Goal: Information Seeking & Learning: Compare options

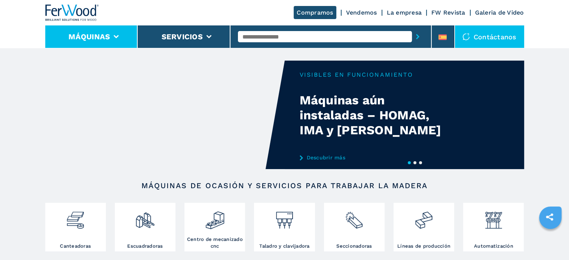
click at [115, 36] on icon at bounding box center [116, 36] width 5 height 3
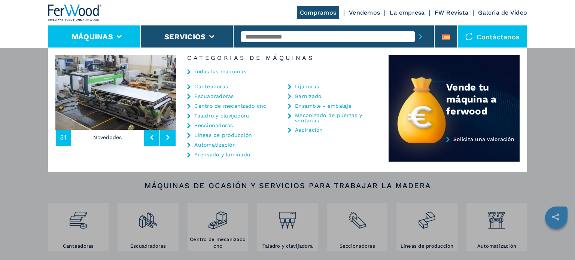
click at [212, 86] on link "Canteadoras" at bounding box center [211, 86] width 34 height 5
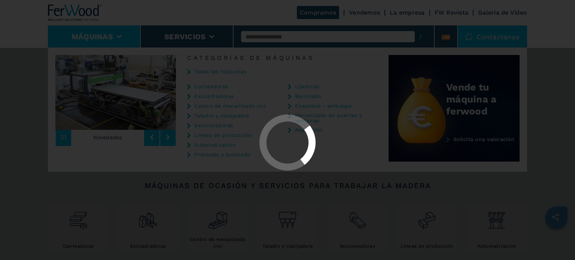
select select "**********"
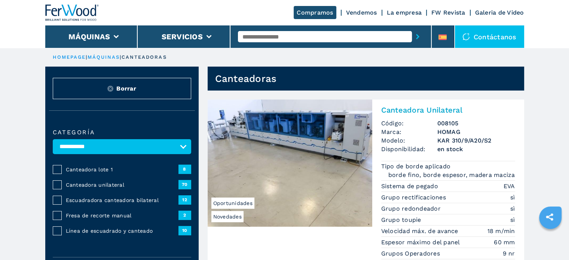
click at [100, 182] on span "Canteadora unilateral" at bounding box center [122, 184] width 113 height 7
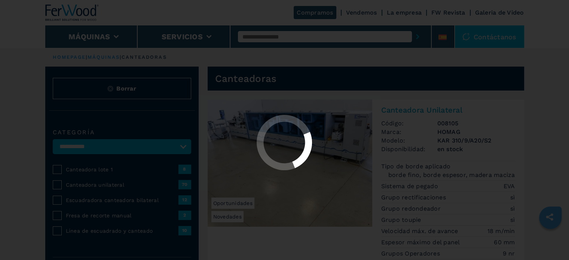
select select "**********"
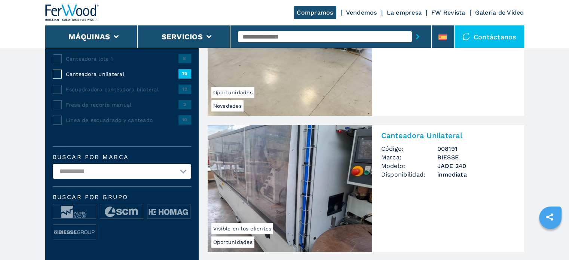
scroll to position [112, 0]
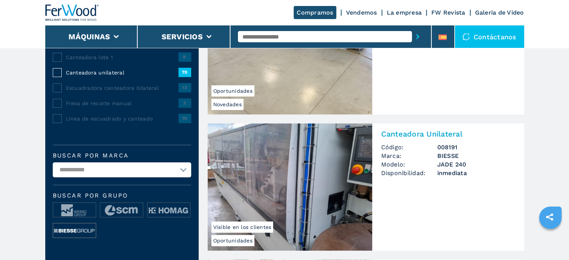
click at [71, 230] on img at bounding box center [74, 230] width 43 height 15
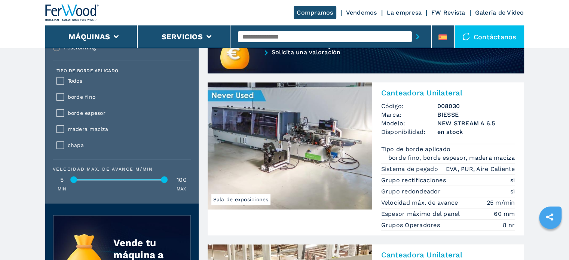
scroll to position [674, 0]
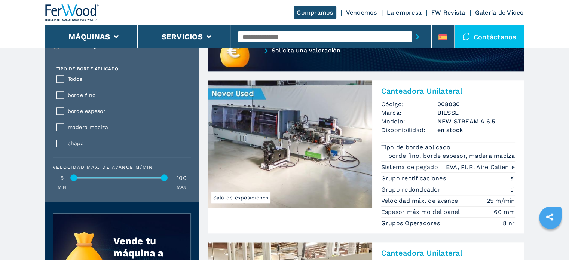
click at [270, 123] on img at bounding box center [290, 143] width 165 height 127
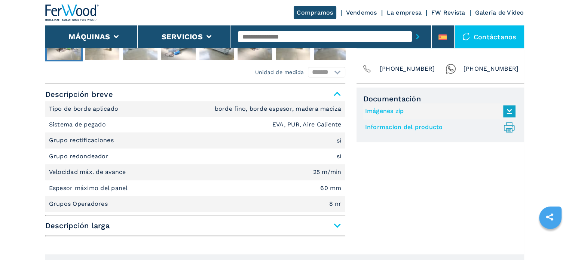
scroll to position [299, 0]
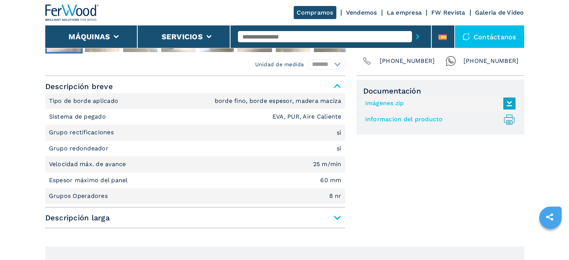
click at [335, 218] on span "Descripción larga" at bounding box center [195, 217] width 300 height 13
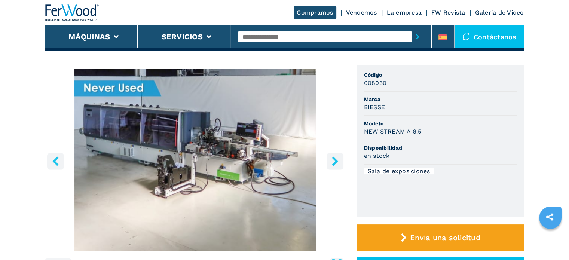
scroll to position [112, 0]
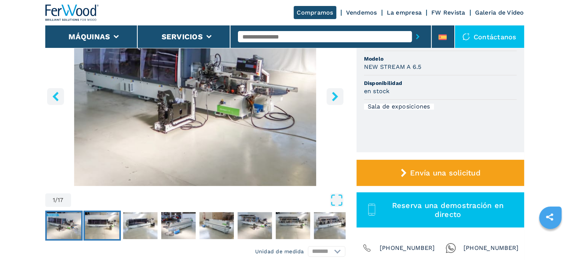
drag, startPoint x: 97, startPoint y: 218, endPoint x: 103, endPoint y: 216, distance: 5.9
click at [97, 217] on img "Go to Slide 2" at bounding box center [102, 225] width 34 height 27
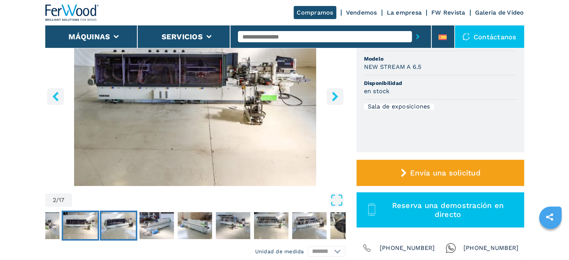
click at [129, 217] on img "Go to Slide 3" at bounding box center [118, 225] width 34 height 27
click at [162, 218] on img "Go to Slide 4" at bounding box center [156, 225] width 34 height 27
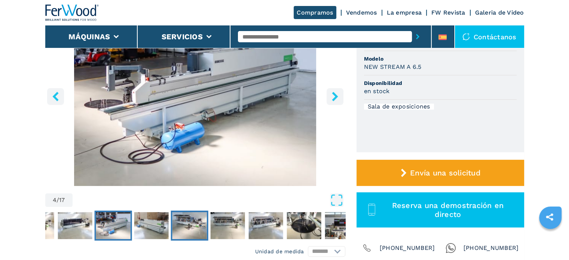
click at [173, 219] on img "Go to Slide 6" at bounding box center [189, 225] width 34 height 27
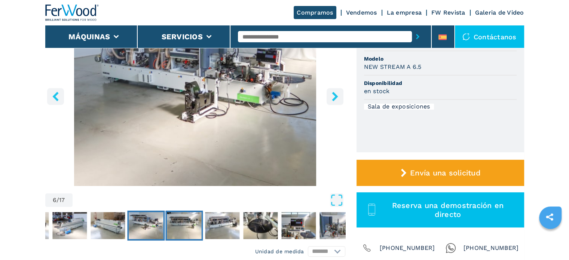
click at [179, 217] on img "Go to Slide 7" at bounding box center [184, 225] width 34 height 27
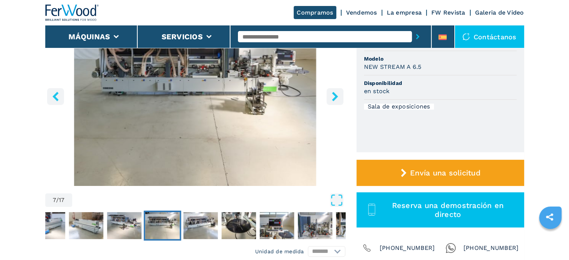
click at [145, 220] on img "Go to Slide 7" at bounding box center [162, 225] width 34 height 27
click at [133, 221] on img "Go to Slide 6" at bounding box center [124, 225] width 34 height 27
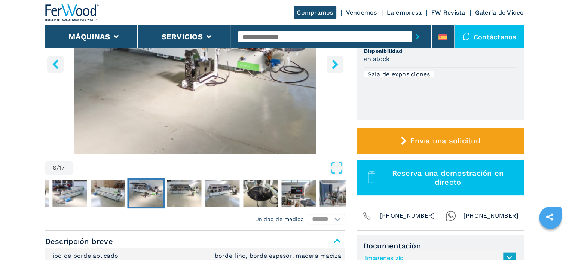
scroll to position [150, 0]
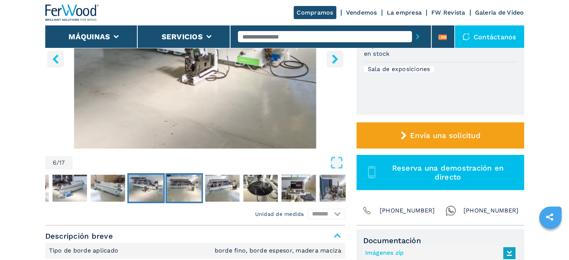
click at [190, 181] on img "Go to Slide 7" at bounding box center [184, 188] width 34 height 27
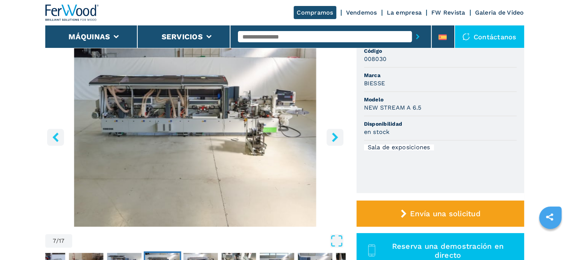
scroll to position [112, 0]
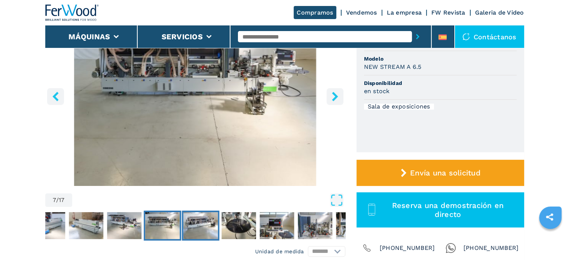
click at [208, 223] on img "Go to Slide 8" at bounding box center [200, 225] width 34 height 27
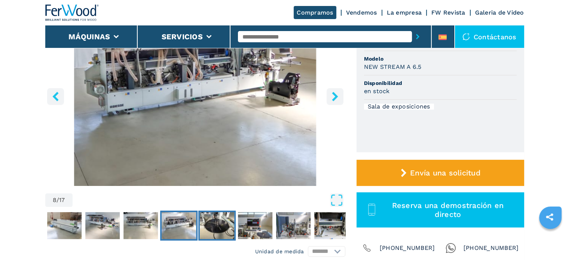
click at [219, 226] on img "Go to Slide 9" at bounding box center [217, 225] width 34 height 27
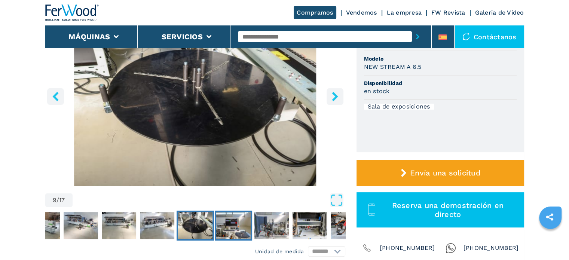
click at [230, 224] on img "Go to Slide 10" at bounding box center [233, 225] width 34 height 27
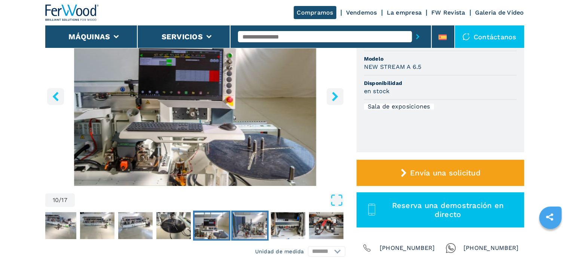
click at [255, 224] on img "Go to Slide 11" at bounding box center [249, 225] width 34 height 27
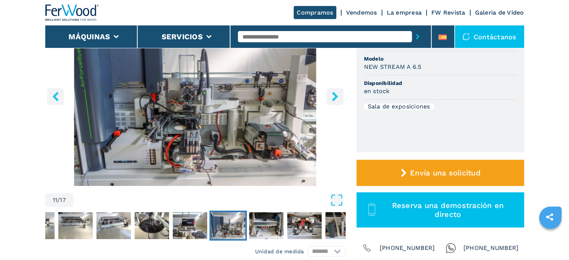
click at [274, 137] on img "Go to Slide 11" at bounding box center [195, 94] width 300 height 181
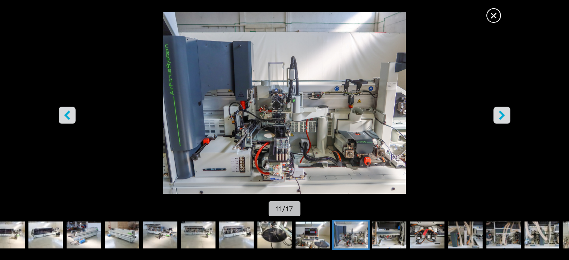
click at [501, 113] on icon "right-button" at bounding box center [502, 114] width 6 height 9
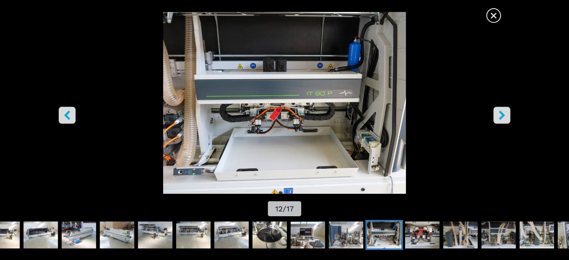
click at [501, 113] on icon "right-button" at bounding box center [502, 114] width 6 height 9
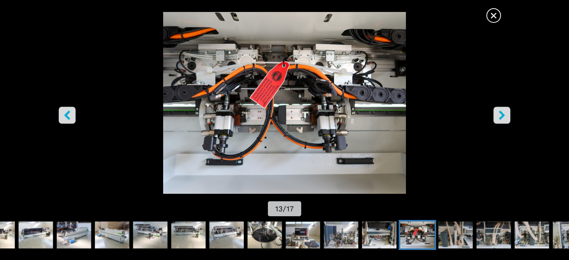
click at [501, 113] on icon "right-button" at bounding box center [502, 114] width 6 height 9
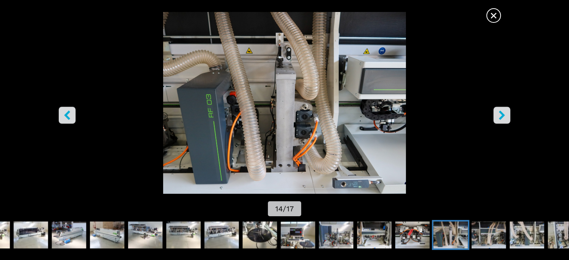
click at [501, 113] on icon "right-button" at bounding box center [502, 114] width 6 height 9
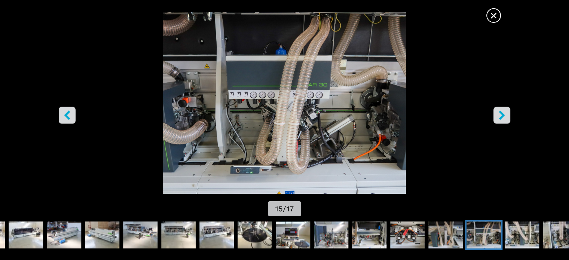
click at [493, 12] on span "×" at bounding box center [493, 13] width 13 height 13
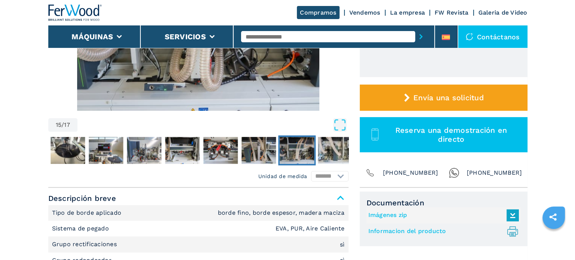
scroll to position [262, 0]
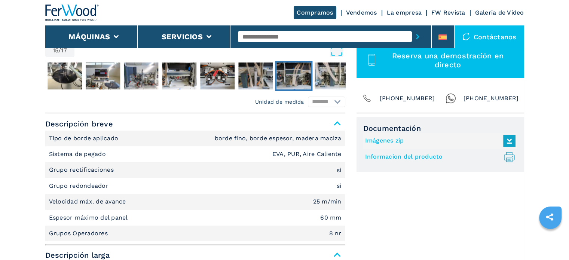
click at [380, 157] on link "Informacion del producto .prefix__st0{stroke-linecap:round;stroke-linejoin:roun…" at bounding box center [438, 157] width 147 height 12
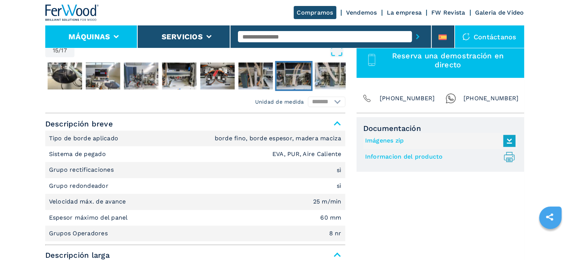
click at [116, 33] on li "Máquinas" at bounding box center [91, 36] width 93 height 22
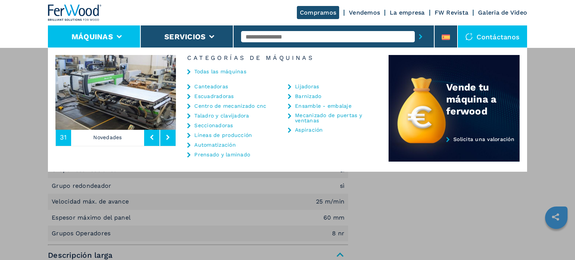
click at [198, 85] on link "Canteadoras" at bounding box center [211, 86] width 34 height 5
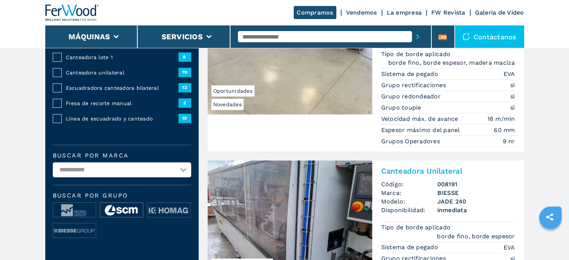
click at [129, 209] on img at bounding box center [121, 210] width 43 height 15
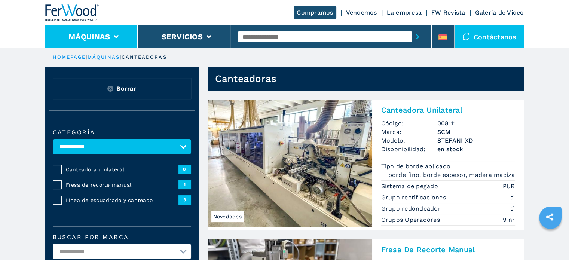
click at [119, 34] on li "Máquinas" at bounding box center [91, 36] width 93 height 22
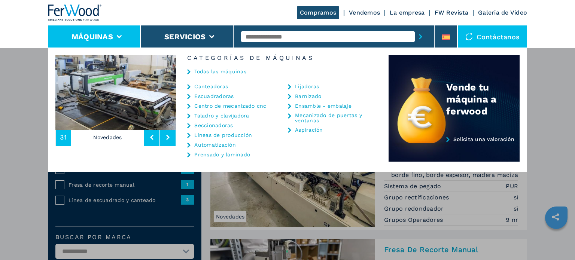
click at [206, 84] on link "Canteadoras" at bounding box center [211, 86] width 34 height 5
click at [206, 86] on link "Canteadoras" at bounding box center [211, 86] width 34 height 5
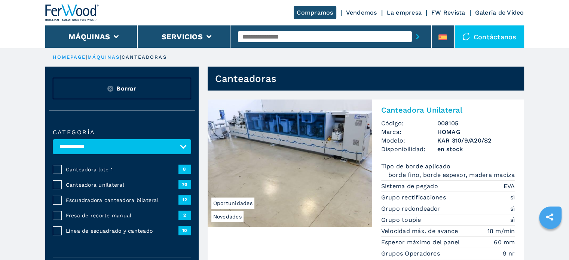
click at [125, 198] on span "Escuadradora canteadora bilateral" at bounding box center [122, 199] width 113 height 7
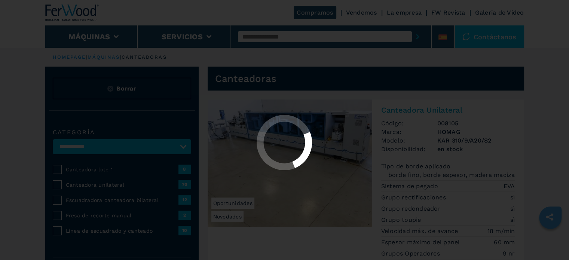
select select "**********"
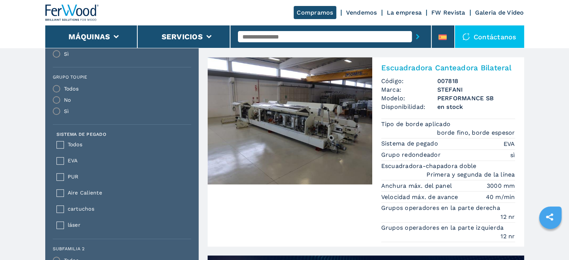
scroll to position [561, 0]
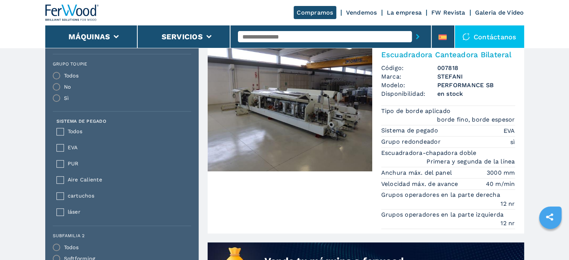
click at [286, 114] on img at bounding box center [290, 107] width 165 height 127
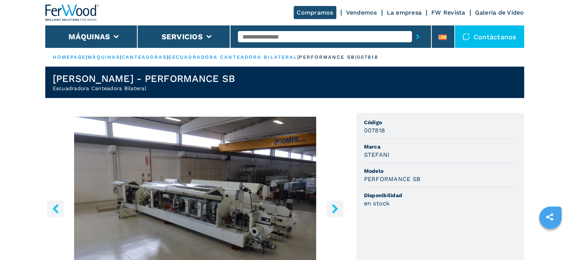
click at [272, 35] on input "text" at bounding box center [325, 36] width 174 height 11
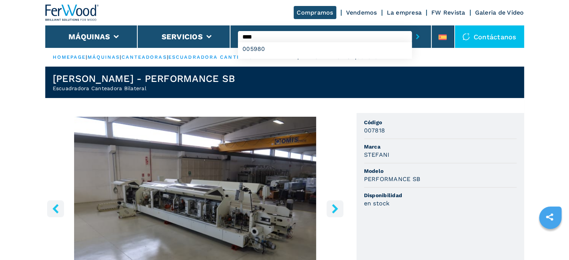
type input "****"
click at [412, 28] on button "submit-button" at bounding box center [418, 36] width 12 height 17
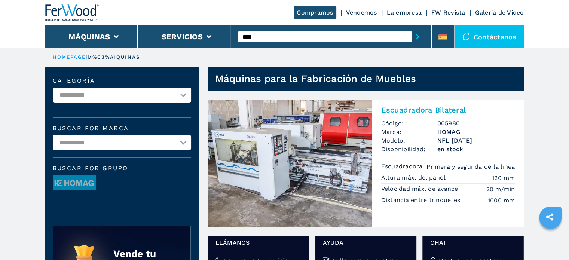
click at [334, 166] on img at bounding box center [290, 163] width 165 height 127
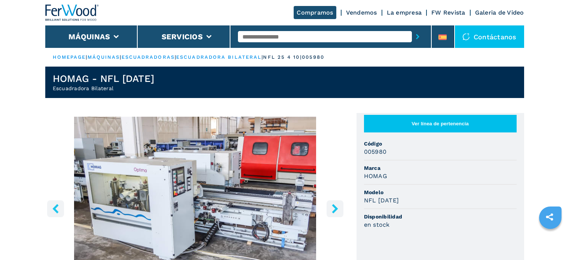
click at [255, 144] on img "Go to Slide 1" at bounding box center [195, 207] width 300 height 181
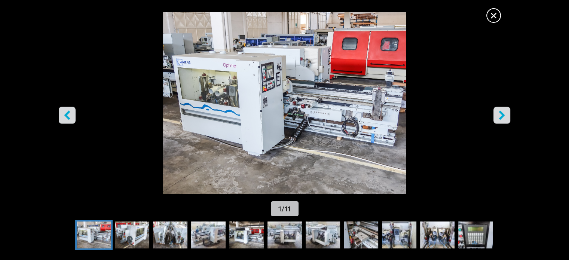
click at [255, 144] on img "Go to Slide 1" at bounding box center [284, 103] width 512 height 182
click at [498, 12] on span "×" at bounding box center [493, 13] width 13 height 13
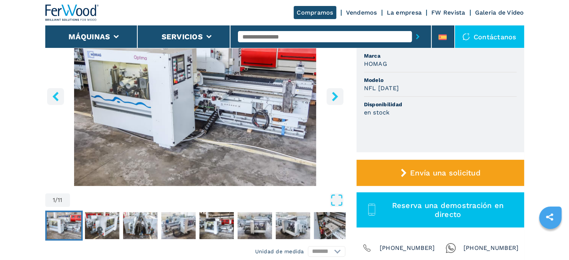
drag, startPoint x: 408, startPoint y: 86, endPoint x: 357, endPoint y: 89, distance: 51.3
click at [357, 89] on ul "Ver línea de pertenencia Código 005980 Marca HOMAG Modelo NFL 25/4/10 Disponibi…" at bounding box center [441, 77] width 168 height 152
copy h3 "NFL 25/4/10"
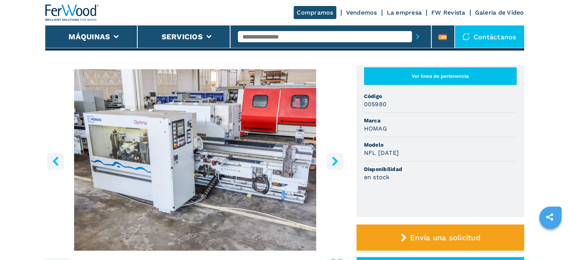
scroll to position [0, 0]
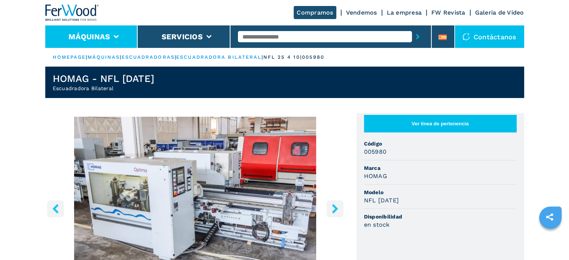
click at [119, 35] on li "Máquinas" at bounding box center [91, 36] width 93 height 22
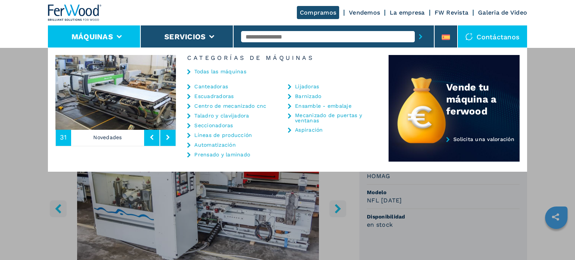
click at [205, 86] on link "Canteadoras" at bounding box center [211, 86] width 34 height 5
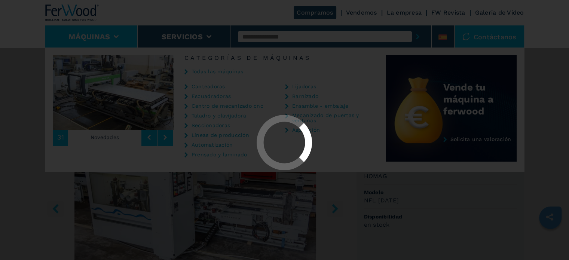
select select "**********"
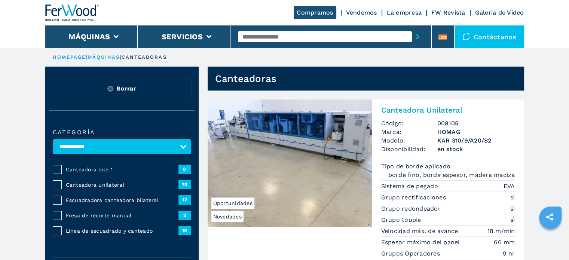
click at [100, 184] on span "Canteadora unilateral" at bounding box center [122, 184] width 113 height 7
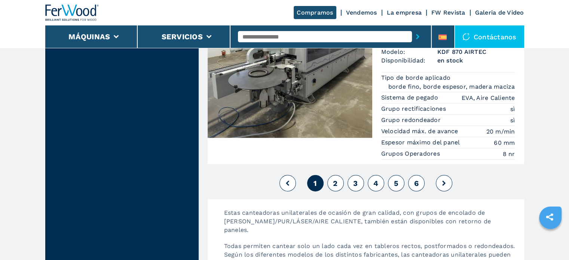
scroll to position [1909, 0]
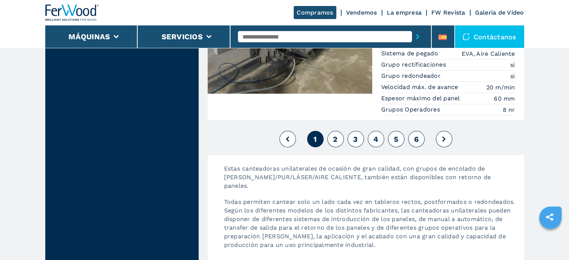
click at [332, 131] on button "2" at bounding box center [335, 139] width 16 height 16
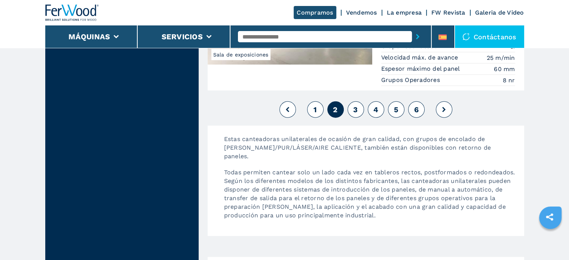
scroll to position [2021, 0]
click at [353, 104] on span "3" at bounding box center [355, 108] width 4 height 9
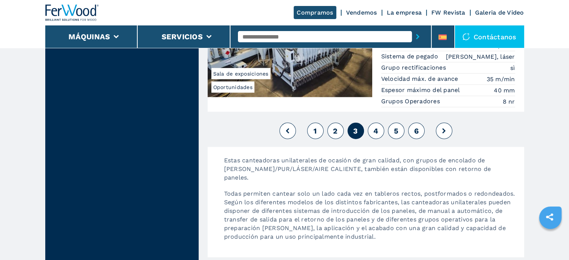
scroll to position [2025, 0]
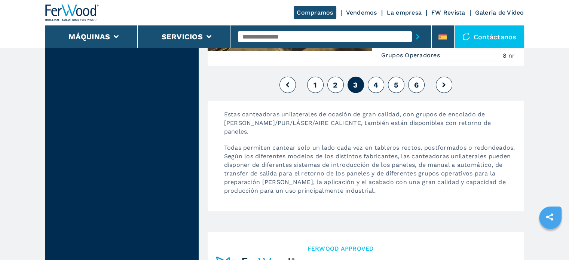
click at [377, 80] on span "4" at bounding box center [375, 84] width 5 height 9
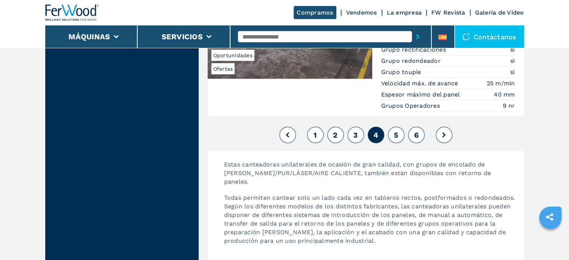
scroll to position [2021, 0]
click at [396, 130] on span "5" at bounding box center [396, 134] width 4 height 9
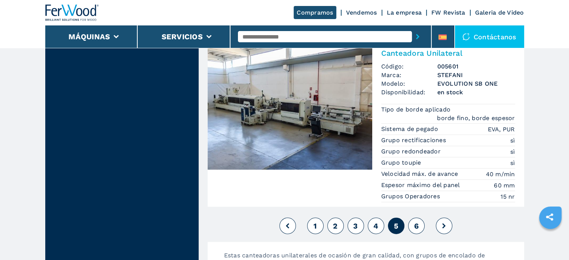
scroll to position [1871, 0]
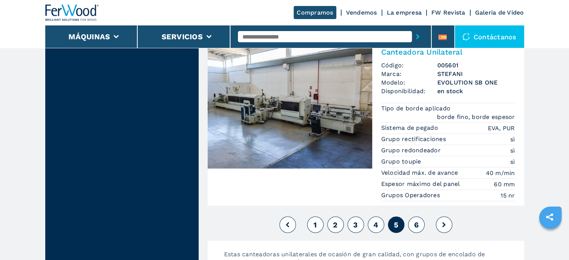
click at [415, 220] on span "6" at bounding box center [416, 224] width 4 height 9
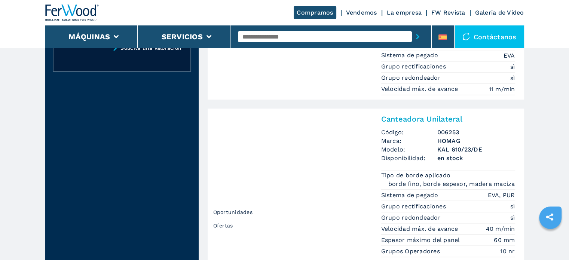
scroll to position [973, 0]
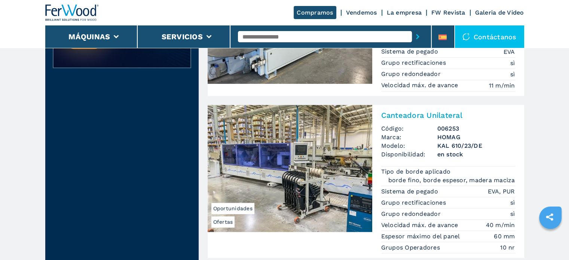
click at [325, 162] on img at bounding box center [290, 168] width 165 height 127
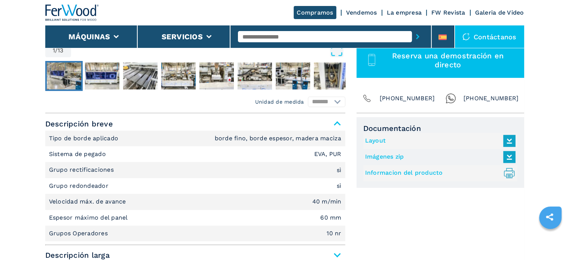
scroll to position [395, 0]
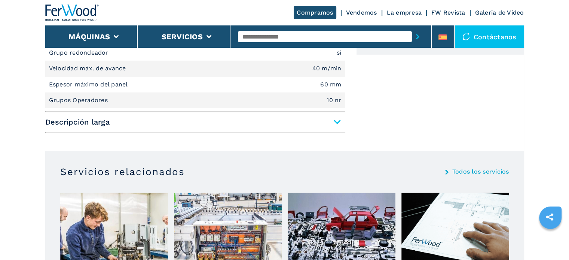
click at [337, 121] on span "Descripción larga" at bounding box center [195, 121] width 300 height 13
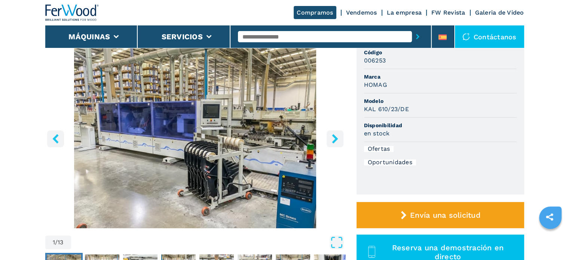
scroll to position [58, 0]
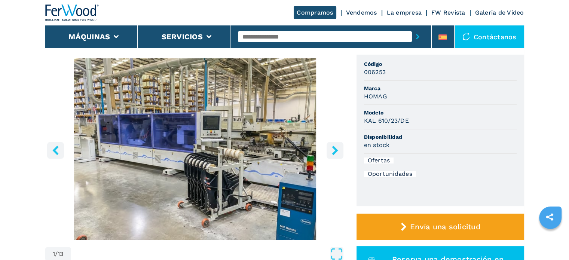
click at [336, 147] on icon "right-button" at bounding box center [334, 150] width 9 height 9
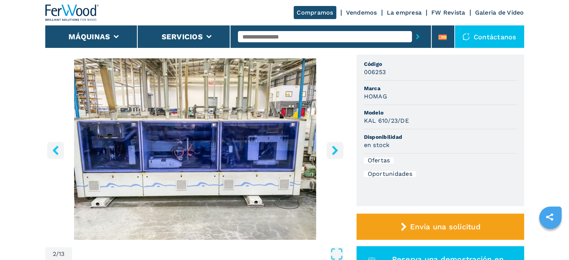
click at [336, 147] on icon "right-button" at bounding box center [334, 150] width 9 height 9
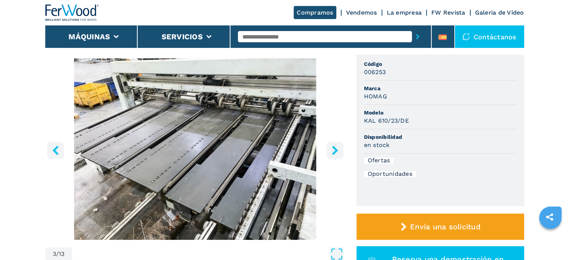
click at [336, 147] on icon "right-button" at bounding box center [334, 150] width 9 height 9
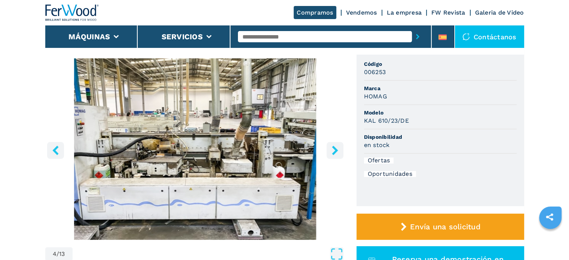
click at [336, 147] on icon "right-button" at bounding box center [334, 150] width 9 height 9
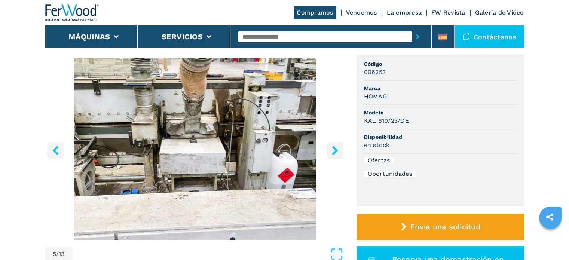
click at [336, 147] on icon "right-button" at bounding box center [334, 150] width 9 height 9
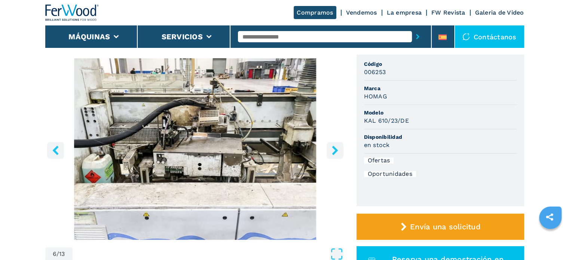
click at [336, 147] on icon "right-button" at bounding box center [334, 150] width 9 height 9
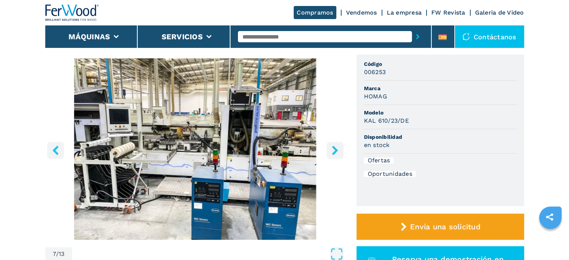
click at [336, 147] on icon "right-button" at bounding box center [334, 150] width 9 height 9
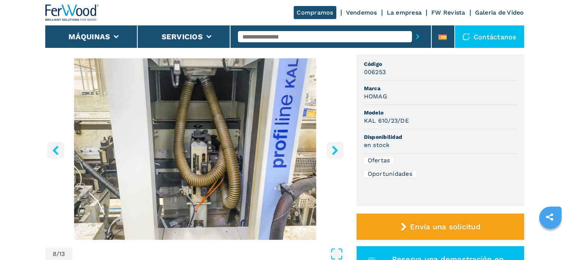
click at [336, 147] on icon "right-button" at bounding box center [334, 150] width 9 height 9
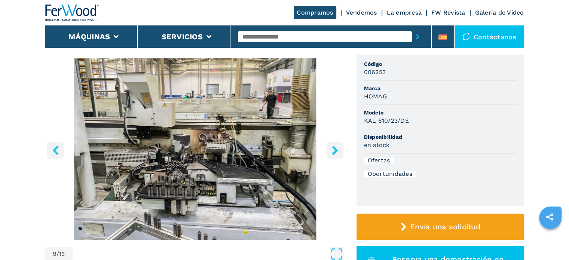
click at [336, 147] on icon "right-button" at bounding box center [334, 150] width 9 height 9
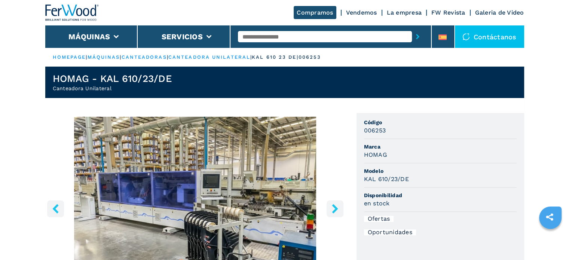
click at [265, 37] on input "text" at bounding box center [325, 36] width 174 height 11
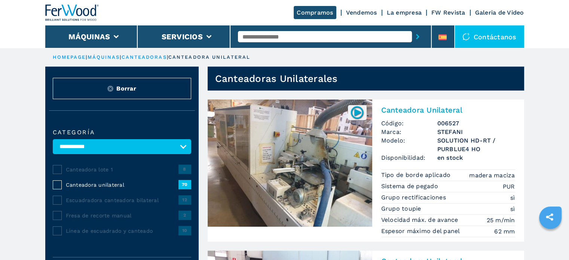
click at [250, 58] on p "canteadora unilateral" at bounding box center [209, 57] width 82 height 7
click at [255, 35] on input "text" at bounding box center [325, 36] width 174 height 11
type input "**********"
click at [412, 28] on button "submit-button" at bounding box center [418, 36] width 12 height 17
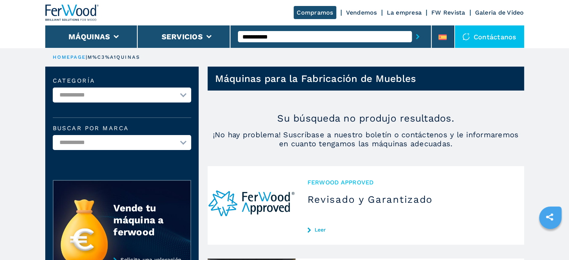
click at [275, 36] on input "**********" at bounding box center [325, 36] width 174 height 11
type input "*"
click at [185, 94] on select "**********" at bounding box center [122, 95] width 138 height 15
select select "**********"
click at [53, 88] on select "**********" at bounding box center [122, 95] width 138 height 15
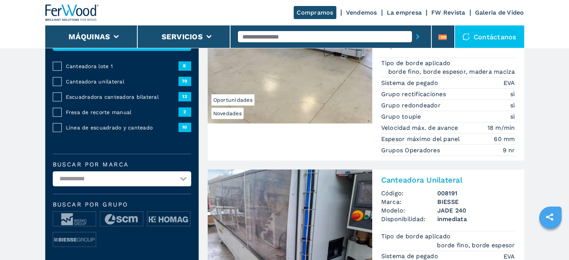
scroll to position [112, 0]
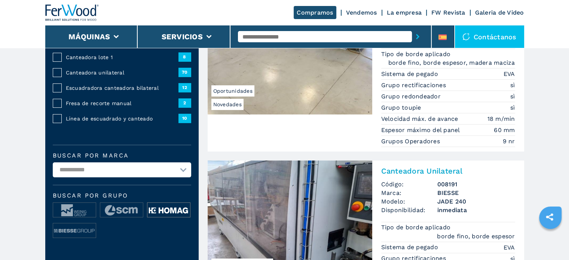
click at [161, 207] on img at bounding box center [168, 210] width 43 height 15
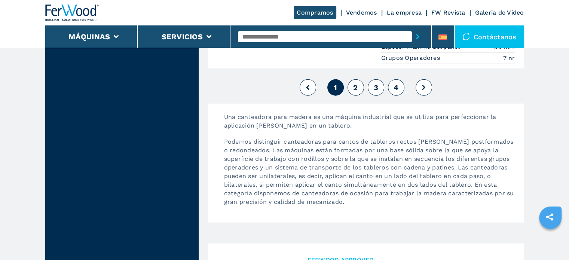
scroll to position [2058, 0]
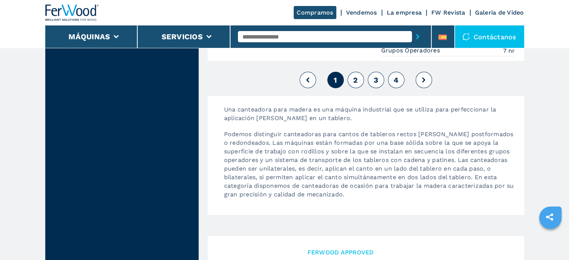
click at [351, 72] on button "2" at bounding box center [356, 80] width 16 height 16
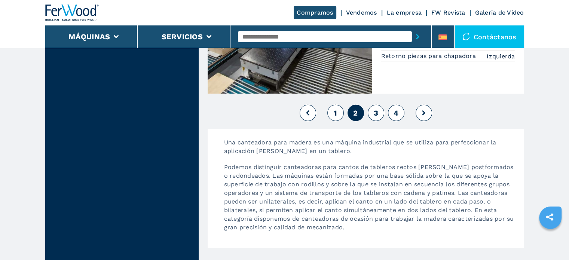
scroll to position [2021, 0]
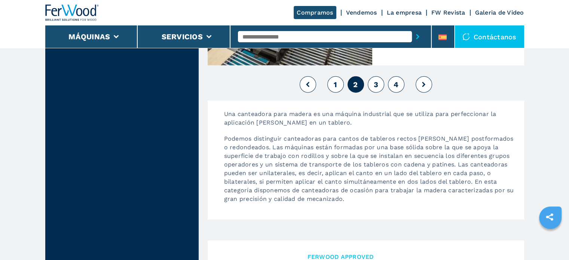
click at [374, 80] on span "3" at bounding box center [375, 84] width 4 height 9
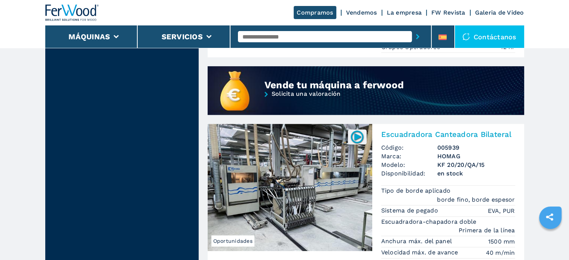
scroll to position [674, 0]
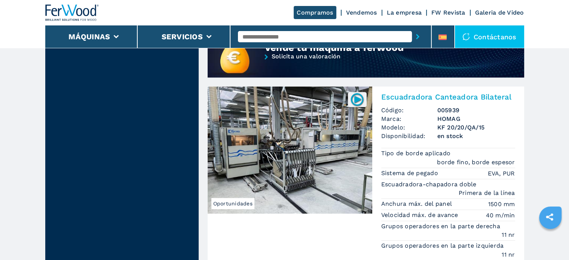
click at [271, 145] on img at bounding box center [290, 149] width 165 height 127
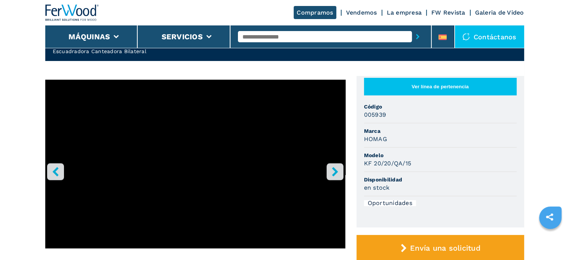
scroll to position [37, 0]
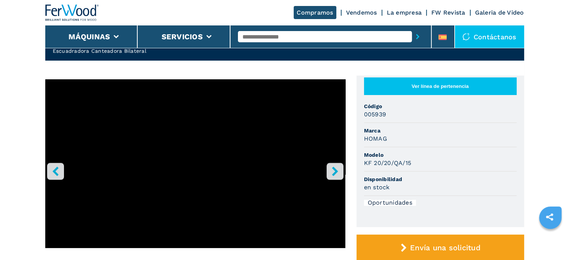
click at [330, 169] on icon "right-button" at bounding box center [334, 171] width 9 height 9
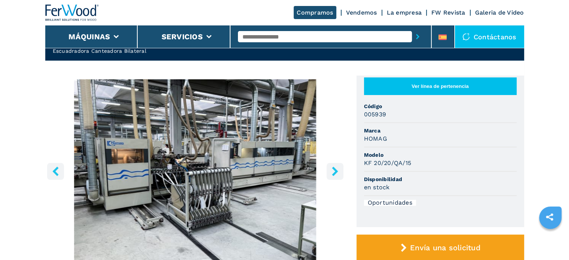
click at [329, 168] on button "right-button" at bounding box center [335, 171] width 17 height 17
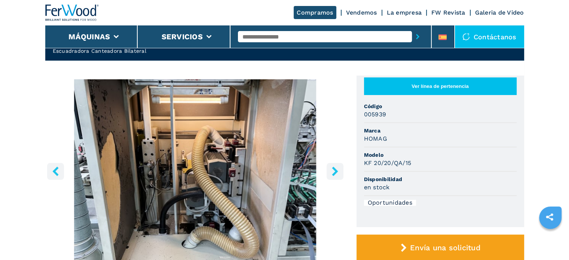
click at [329, 168] on button "right-button" at bounding box center [335, 171] width 17 height 17
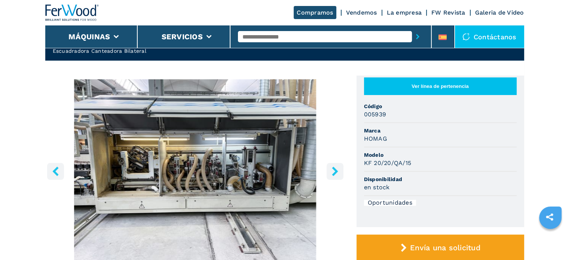
click at [329, 168] on button "right-button" at bounding box center [335, 171] width 17 height 17
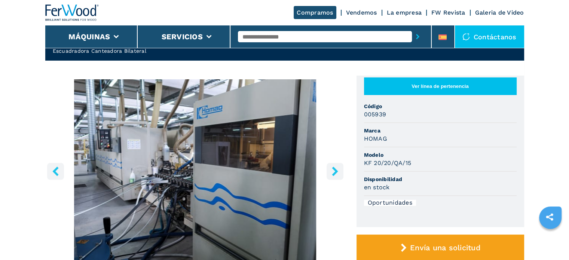
click at [329, 168] on button "right-button" at bounding box center [335, 171] width 17 height 17
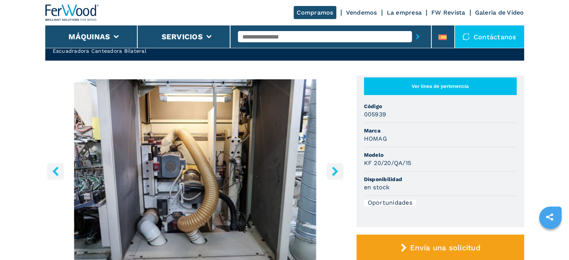
click at [329, 168] on button "right-button" at bounding box center [335, 171] width 17 height 17
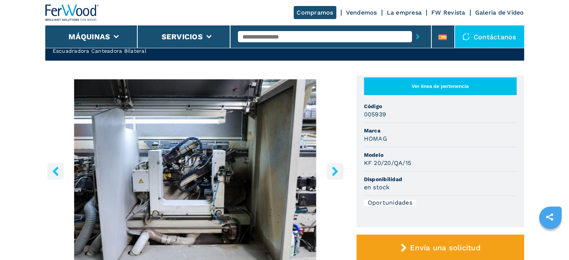
click at [329, 168] on button "right-button" at bounding box center [335, 171] width 17 height 17
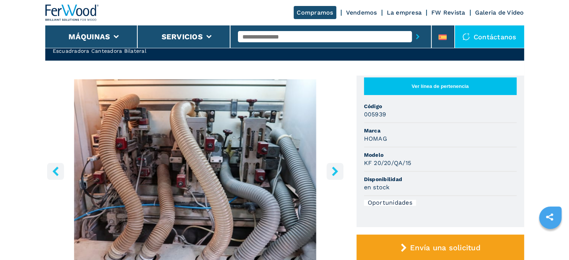
click at [329, 168] on button "right-button" at bounding box center [335, 171] width 17 height 17
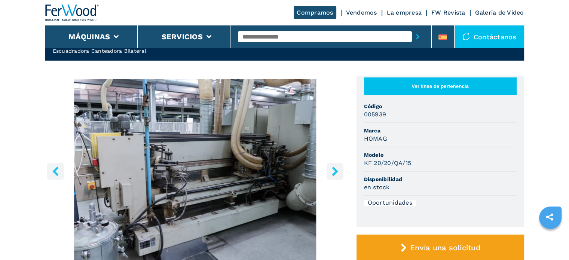
click at [329, 168] on button "right-button" at bounding box center [335, 171] width 17 height 17
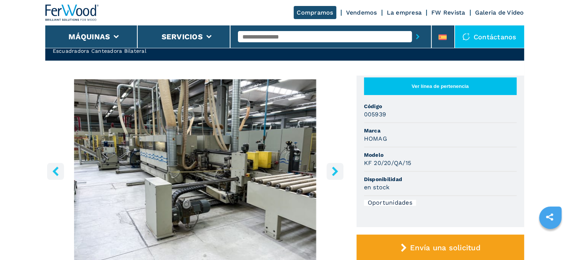
click at [329, 168] on button "right-button" at bounding box center [335, 171] width 17 height 17
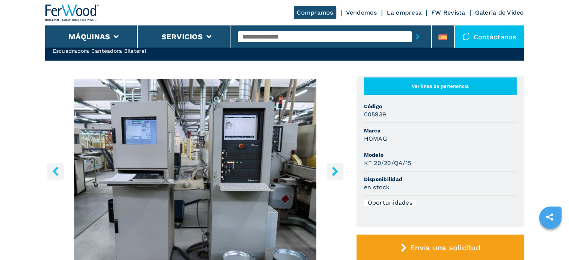
click at [329, 168] on button "right-button" at bounding box center [335, 171] width 17 height 17
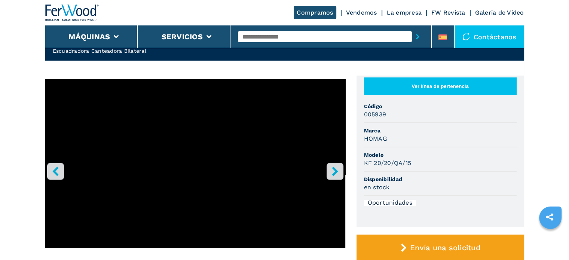
click at [329, 168] on button "right-button" at bounding box center [335, 171] width 17 height 17
